Goal: Information Seeking & Learning: Find specific fact

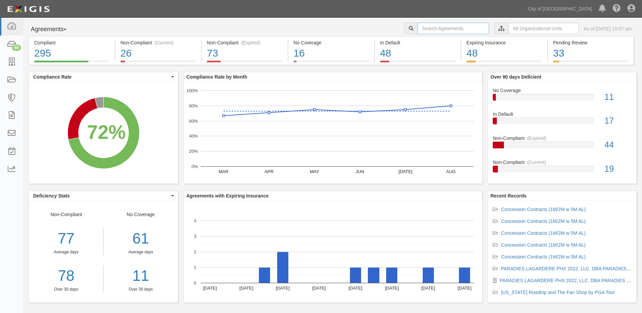
click at [436, 28] on input "text" at bounding box center [453, 29] width 71 height 12
type input "Spahr"
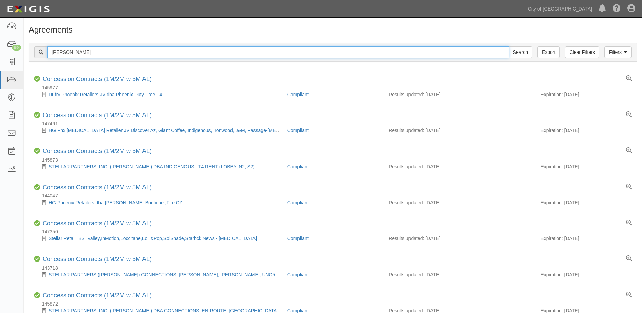
click at [164, 50] on input "Spahr" at bounding box center [278, 52] width 462 height 12
type input "S"
type input "eyster"
click at [509, 46] on input "Search" at bounding box center [521, 52] width 24 height 12
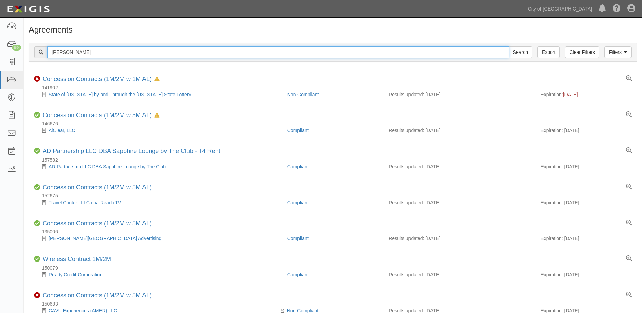
click at [145, 53] on input "eyster" at bounding box center [278, 52] width 462 height 12
type input "e"
type input "[PERSON_NAME]"
click at [509, 46] on input "Search" at bounding box center [521, 52] width 24 height 12
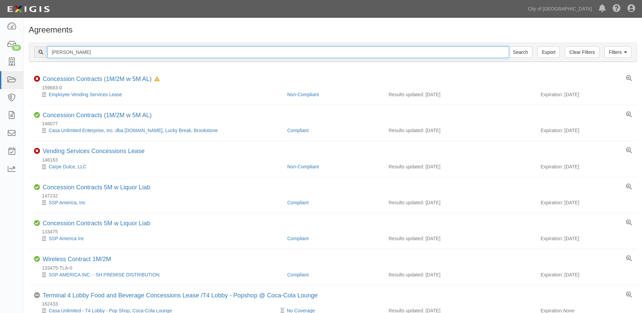
click at [79, 55] on input "[PERSON_NAME]" at bounding box center [278, 52] width 462 height 12
type input "o"
type input "[PERSON_NAME]"
click at [509, 46] on input "Search" at bounding box center [521, 52] width 24 height 12
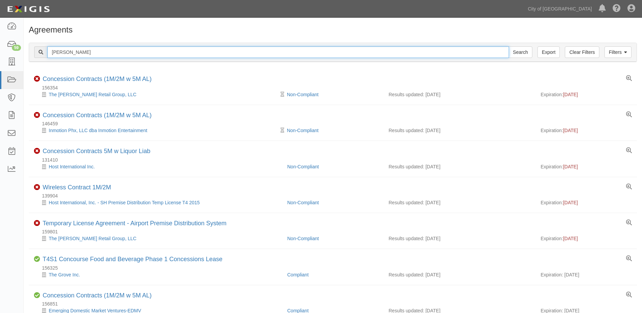
click at [93, 52] on input "almaraz" at bounding box center [278, 52] width 462 height 12
type input "a"
type input "lee"
click at [509, 46] on input "Search" at bounding box center [521, 52] width 24 height 12
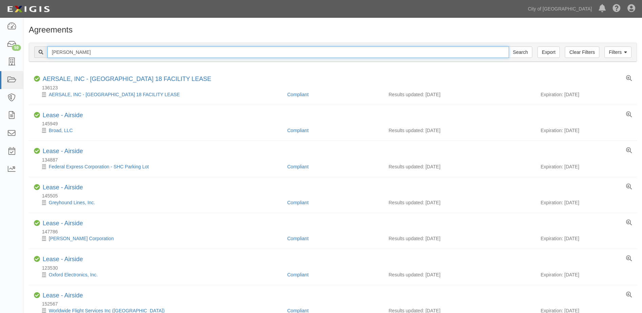
click at [99, 51] on input "lee" at bounding box center [278, 52] width 462 height 12
type input "l"
click at [91, 52] on input "text" at bounding box center [278, 52] width 462 height 12
type input "JANET"
click at [509, 46] on input "Search" at bounding box center [521, 52] width 24 height 12
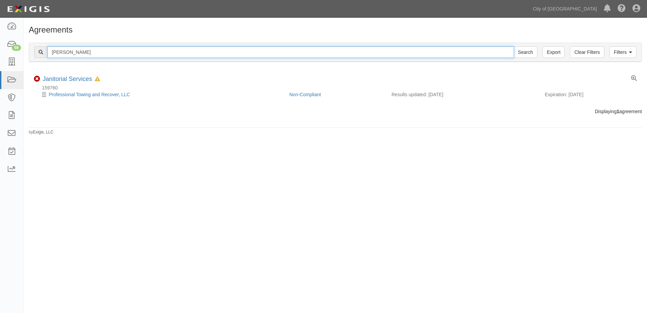
click at [91, 52] on input "[PERSON_NAME]" at bounding box center [280, 52] width 467 height 12
type input "J"
type input "[PERSON_NAME]"
click at [514, 46] on input "Search" at bounding box center [526, 52] width 24 height 12
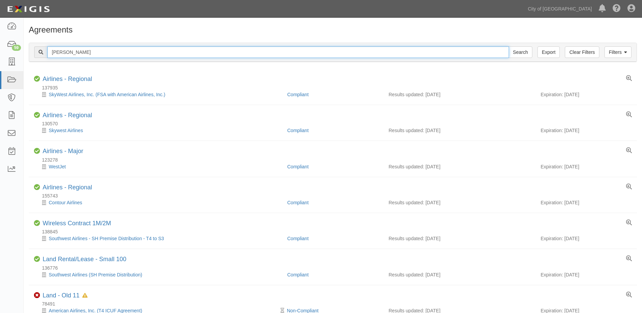
click at [144, 50] on input "[PERSON_NAME]" at bounding box center [278, 52] width 462 height 12
type input "S"
click at [210, 57] on input "text" at bounding box center [278, 52] width 462 height 12
type input "[PERSON_NAME]"
click at [509, 46] on input "Search" at bounding box center [521, 52] width 24 height 12
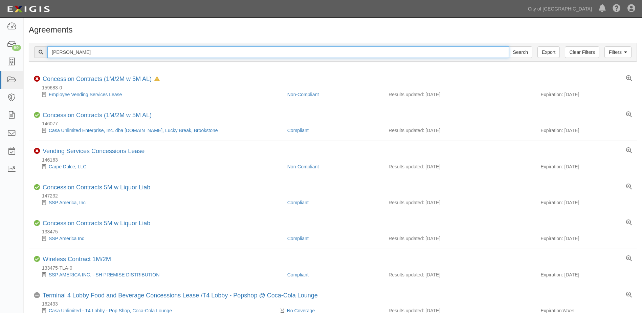
click at [131, 53] on input "[PERSON_NAME]" at bounding box center [278, 52] width 462 height 12
type input "O"
type input "[PERSON_NAME]"
click at [509, 46] on input "Search" at bounding box center [521, 52] width 24 height 12
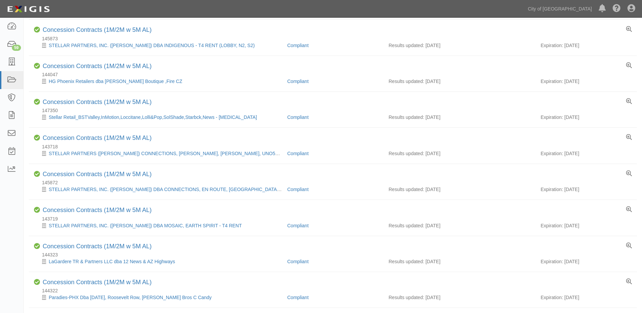
scroll to position [20, 0]
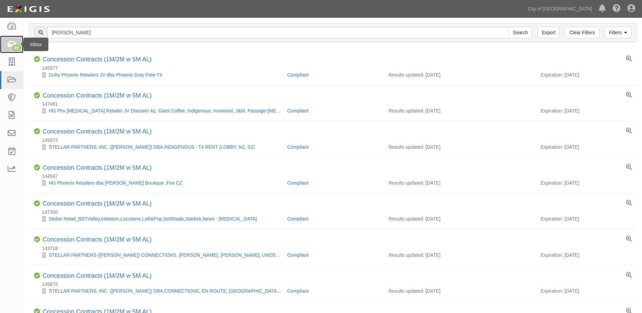
click at [15, 44] on icon at bounding box center [11, 45] width 9 height 8
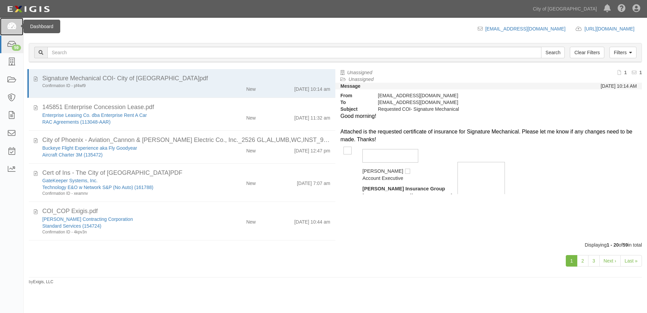
click at [14, 27] on icon at bounding box center [11, 27] width 9 height 8
